Goal: Task Accomplishment & Management: Use online tool/utility

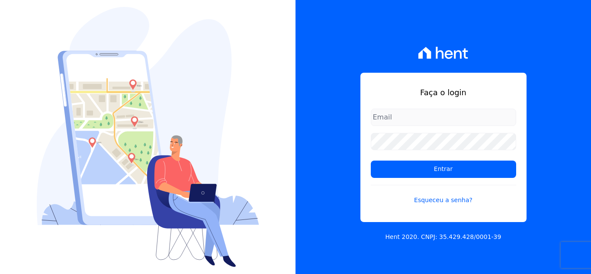
click at [408, 116] on input "email" at bounding box center [443, 117] width 145 height 17
type input "[PERSON_NAME][EMAIL_ADDRESS][PERSON_NAME][DOMAIN_NAME]"
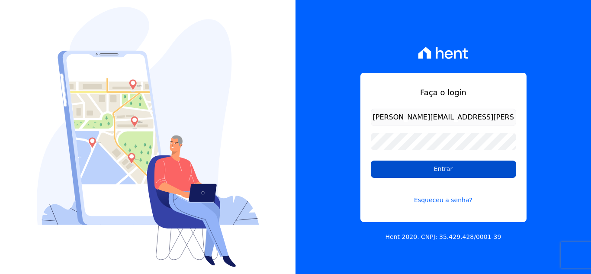
click at [434, 174] on input "Entrar" at bounding box center [443, 169] width 145 height 17
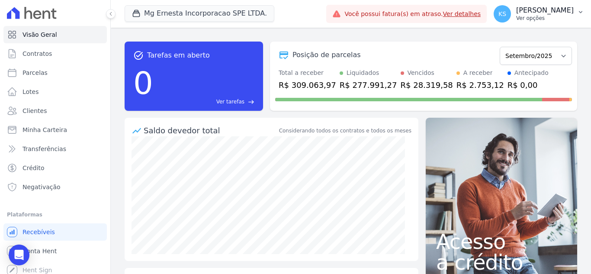
click at [551, 12] on p "Kelly Silva" at bounding box center [546, 10] width 58 height 9
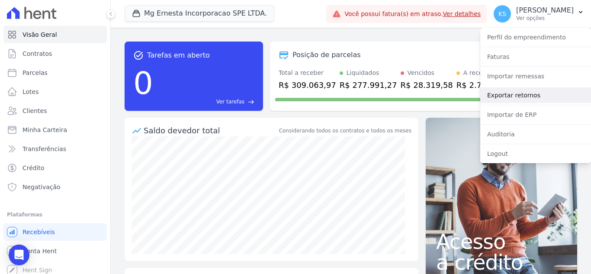
click at [515, 96] on link "Exportar retornos" at bounding box center [536, 95] width 111 height 16
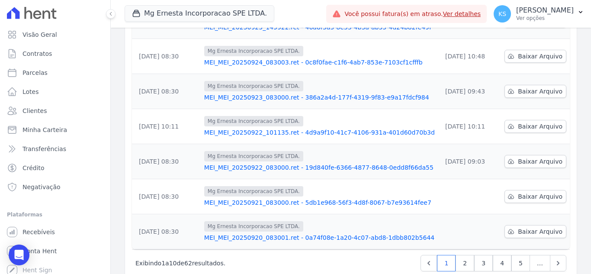
scroll to position [273, 0]
